Goal: Check status: Check status

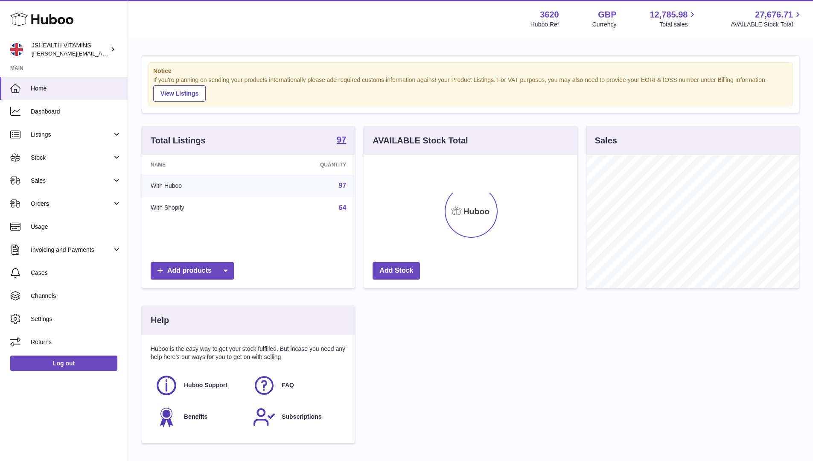
scroll to position [133, 212]
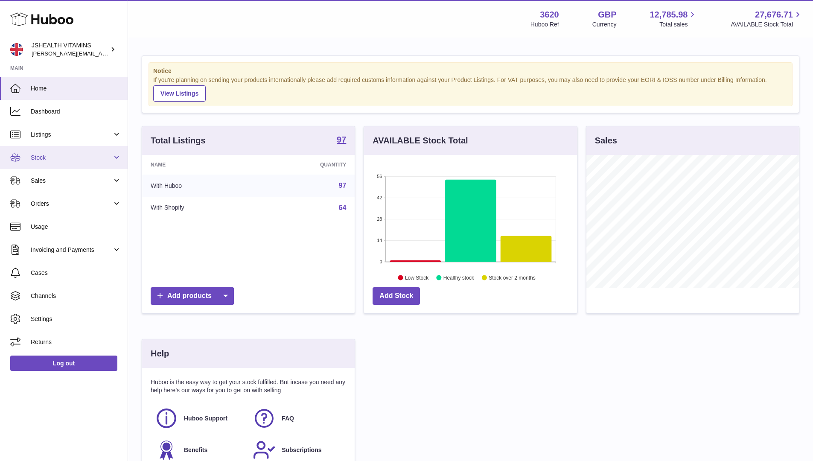
click at [76, 152] on link "Stock" at bounding box center [64, 157] width 128 height 23
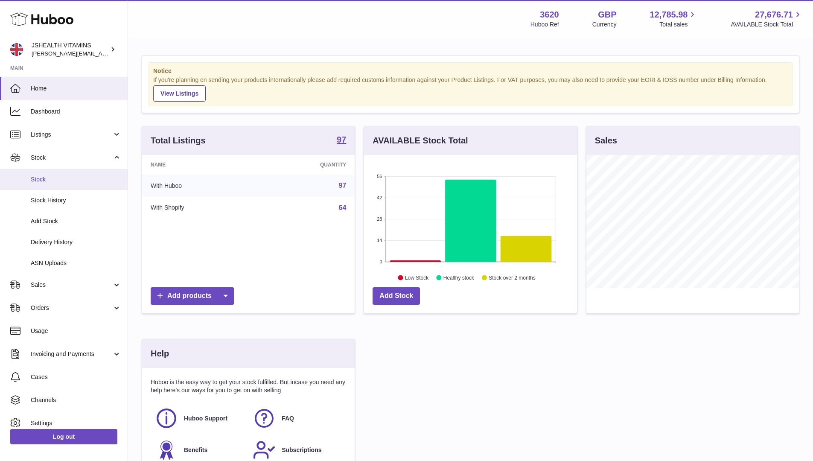
click at [61, 179] on span "Stock" at bounding box center [76, 179] width 90 height 8
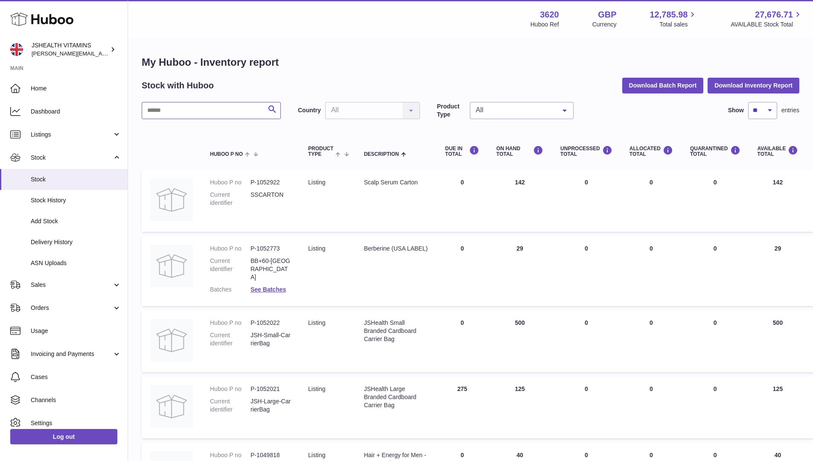
click at [247, 107] on input "text" at bounding box center [211, 110] width 139 height 17
type input "*****"
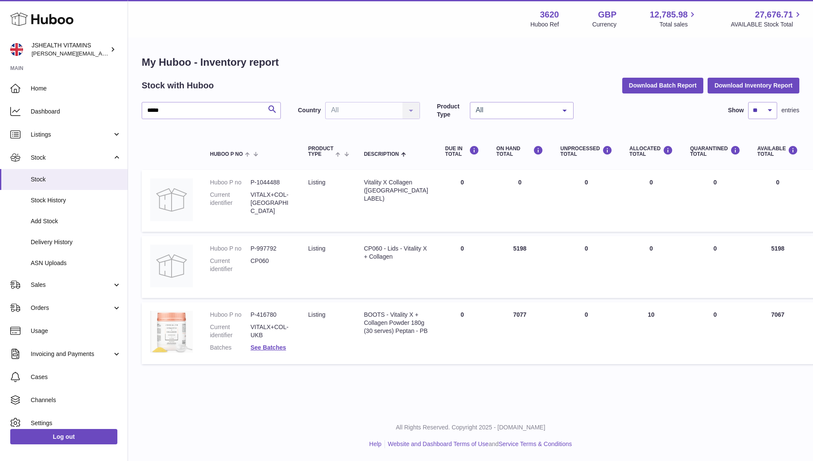
click at [270, 311] on dd "P-416780" at bounding box center [270, 315] width 41 height 8
copy dd "416780"
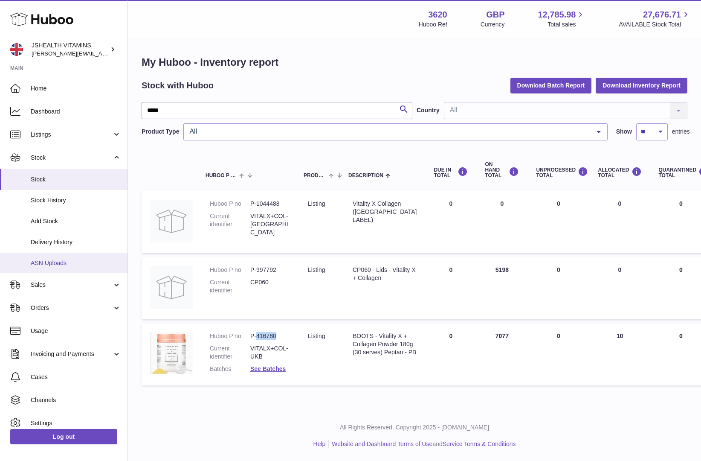
click at [48, 265] on span "ASN Uploads" at bounding box center [76, 263] width 90 height 8
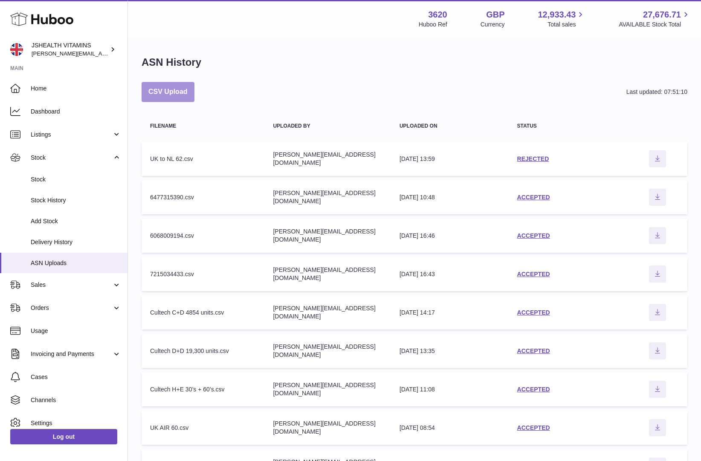
click at [180, 84] on button "CSV Upload" at bounding box center [168, 92] width 53 height 20
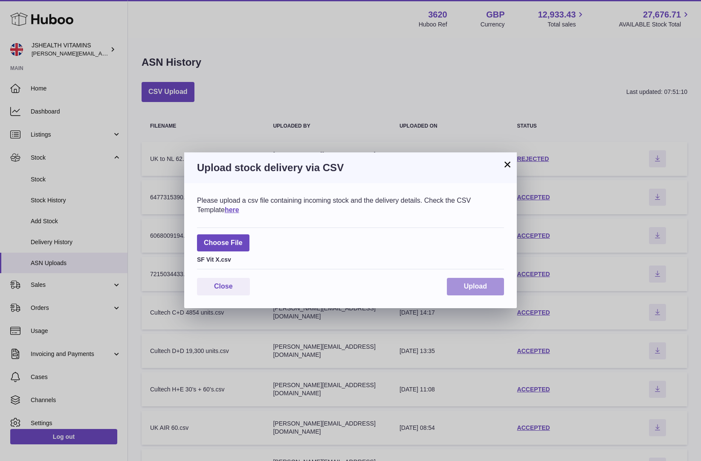
click at [486, 289] on span "Upload" at bounding box center [475, 285] width 23 height 7
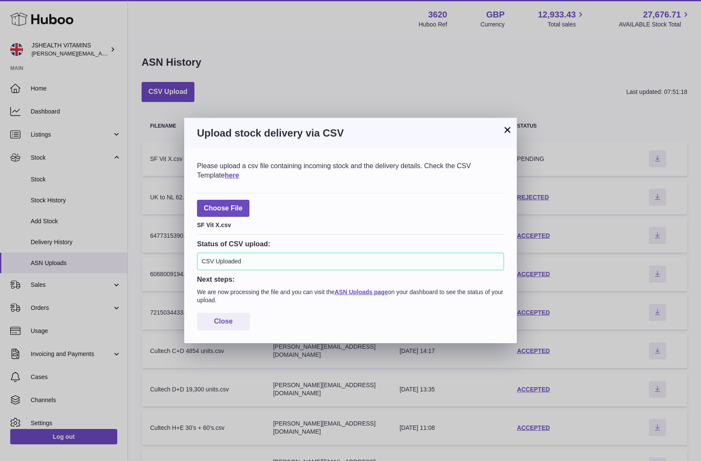
click at [500, 128] on h3 "Upload stock delivery via CSV" at bounding box center [350, 133] width 307 height 14
click at [503, 126] on button "×" at bounding box center [508, 130] width 10 height 10
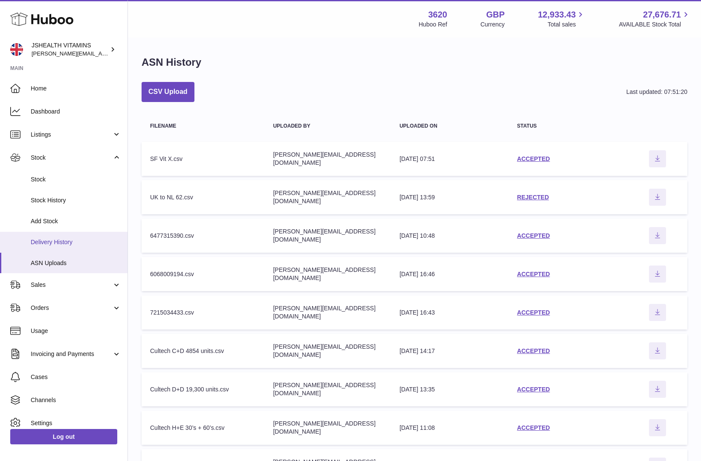
click at [81, 239] on span "Delivery History" at bounding box center [76, 242] width 90 height 8
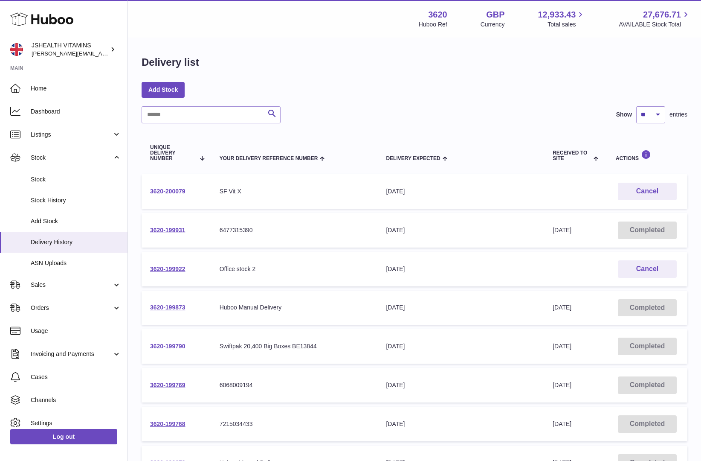
click at [169, 195] on td "3620-200079" at bounding box center [177, 191] width 70 height 35
click at [169, 187] on td "3620-200079" at bounding box center [177, 191] width 70 height 35
click at [169, 192] on link "3620-200079" at bounding box center [167, 191] width 35 height 7
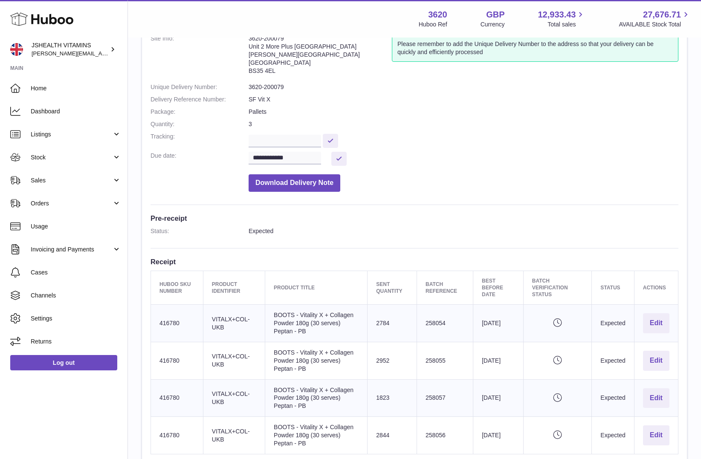
scroll to position [64, 0]
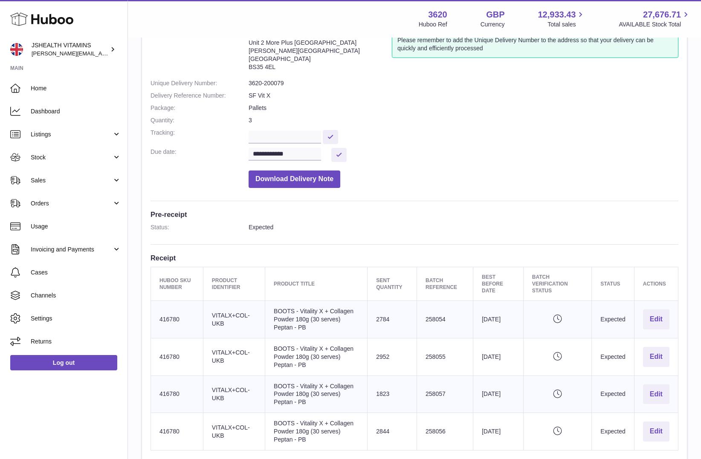
click at [172, 316] on td "Huboo SKU Number 416780" at bounding box center [177, 320] width 52 height 38
copy td "416780"
click at [432, 319] on td "Batch Reference 258054" at bounding box center [445, 320] width 56 height 38
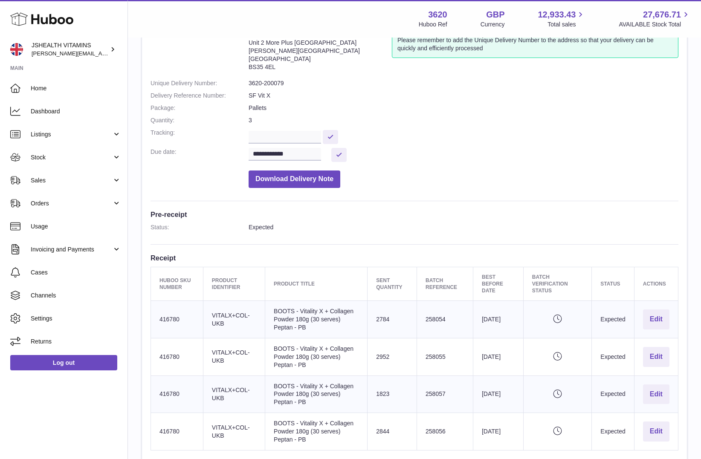
copy td "258054"
click at [441, 359] on td "Batch Reference 258055" at bounding box center [445, 357] width 56 height 38
copy td "258055"
click at [433, 392] on td "Batch Reference 258057" at bounding box center [445, 395] width 56 height 38
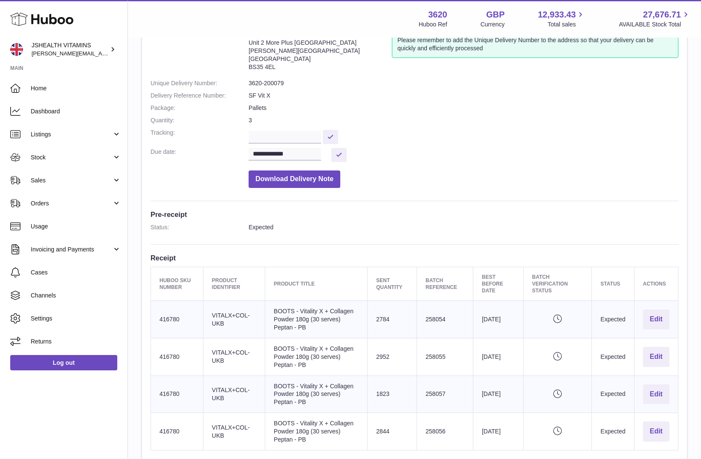
click at [433, 392] on td "Batch Reference 258057" at bounding box center [445, 395] width 56 height 38
copy td "258057"
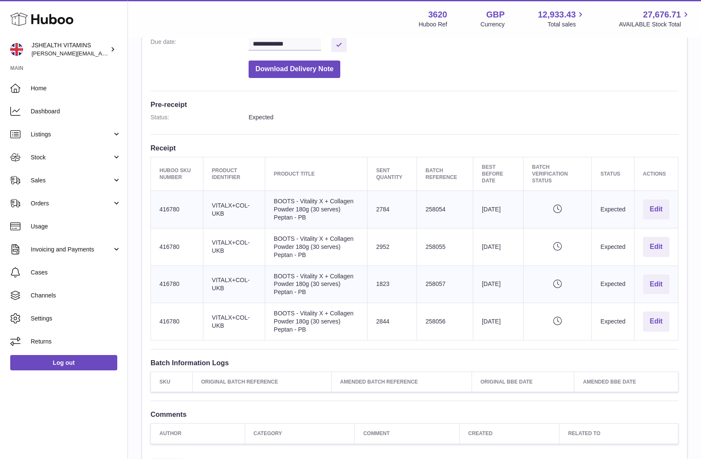
scroll to position [179, 0]
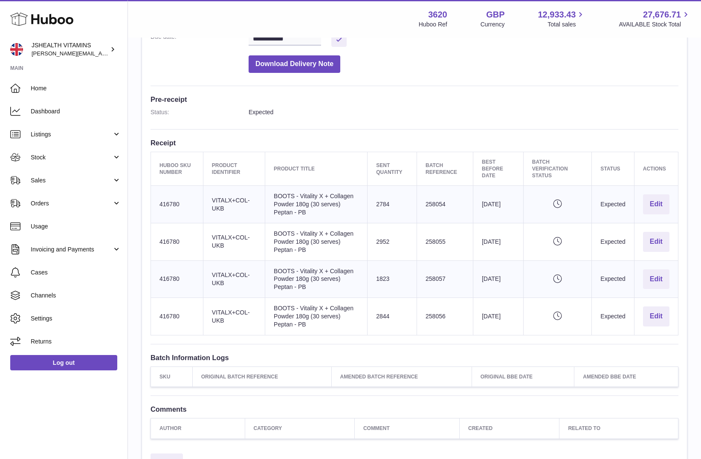
click at [434, 312] on td "Batch Reference 258056" at bounding box center [445, 317] width 56 height 38
copy td "258056"
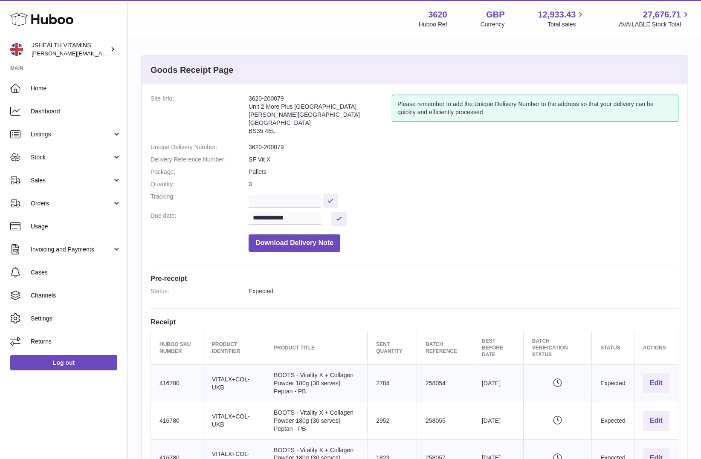
click at [276, 146] on dd "3620-200079" at bounding box center [464, 147] width 430 height 8
copy dl "3620-200079"
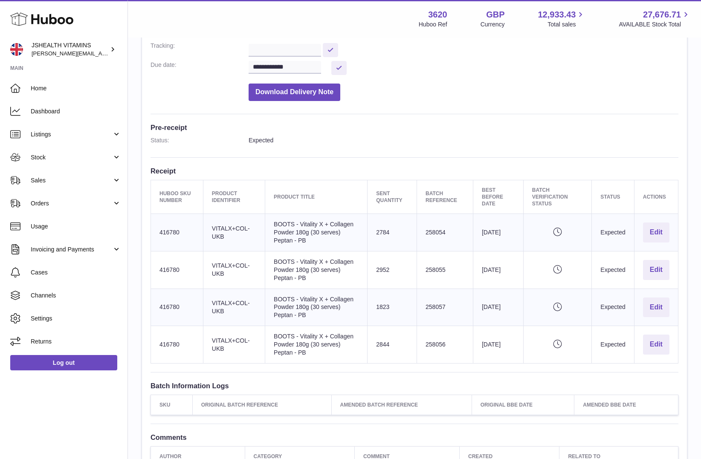
scroll to position [164, 0]
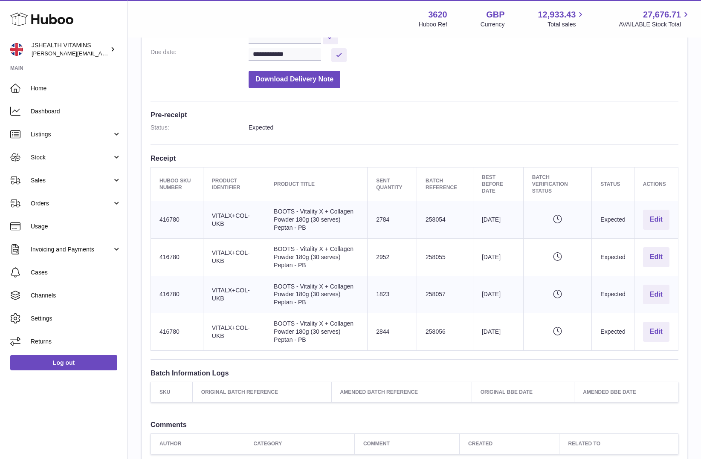
drag, startPoint x: 321, startPoint y: 227, endPoint x: 299, endPoint y: 209, distance: 28.0
click at [299, 209] on td "Product title BOOTS - Vitality X + Collagen Powder 180g (30 serves) Peptan - PB" at bounding box center [316, 220] width 102 height 38
copy td "Vitality X + Collagen Powder 180g (30 serves) Peptan - PB"
click at [174, 220] on td "Huboo SKU Number 416780" at bounding box center [177, 220] width 52 height 38
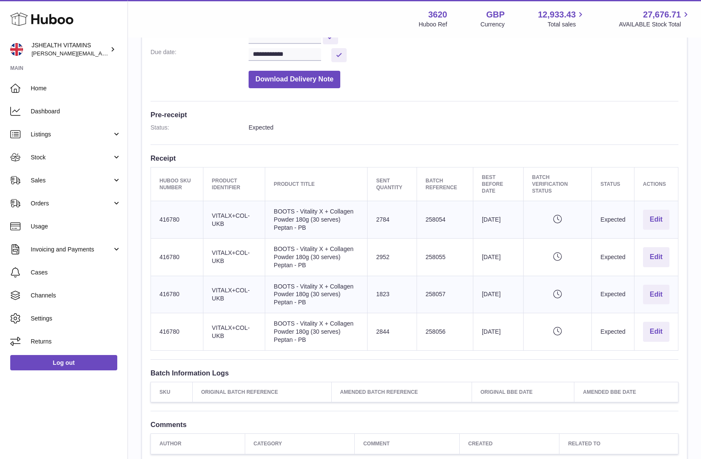
copy td "416780"
